Goal: Transaction & Acquisition: Purchase product/service

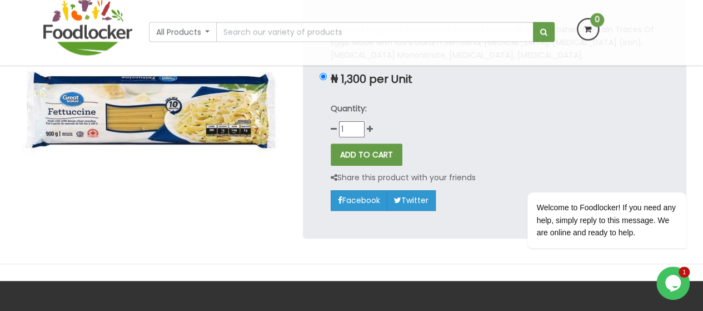
scroll to position [44, 0]
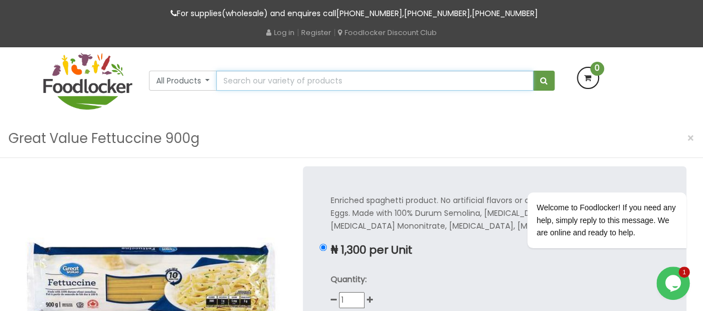
click at [300, 84] on input "text" at bounding box center [374, 81] width 317 height 20
type input "n"
type input "nutritional yeast"
click at [533, 71] on button "submit" at bounding box center [544, 81] width 22 height 20
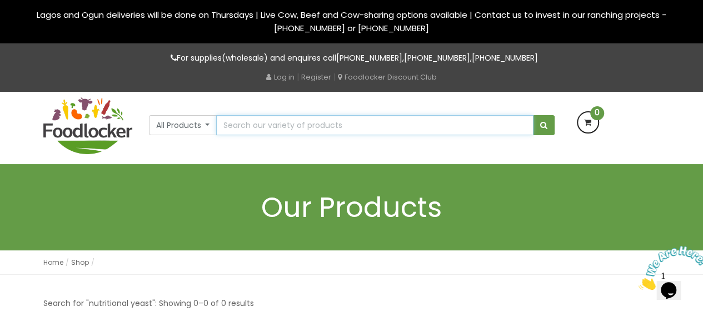
click at [306, 129] on input "text" at bounding box center [374, 125] width 317 height 20
type input "unsweetened soy milk"
click at [533, 115] on button "submit" at bounding box center [544, 125] width 22 height 20
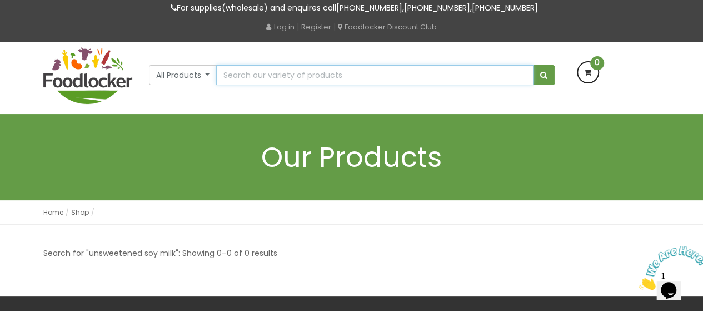
click at [278, 78] on input "text" at bounding box center [374, 75] width 317 height 20
type input "oat milk"
click at [533, 65] on button "submit" at bounding box center [544, 75] width 22 height 20
